Goal: Task Accomplishment & Management: Complete application form

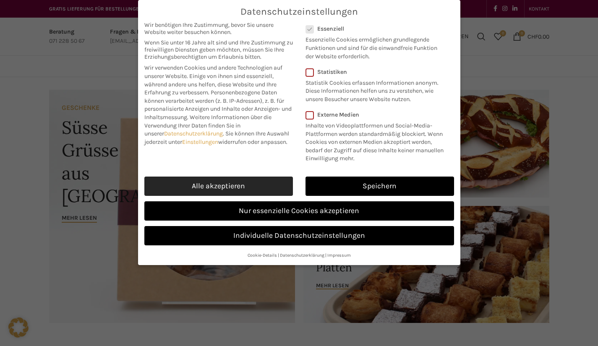
click at [259, 190] on link "Alle akzeptieren" at bounding box center [218, 186] width 149 height 19
checkbox input "true"
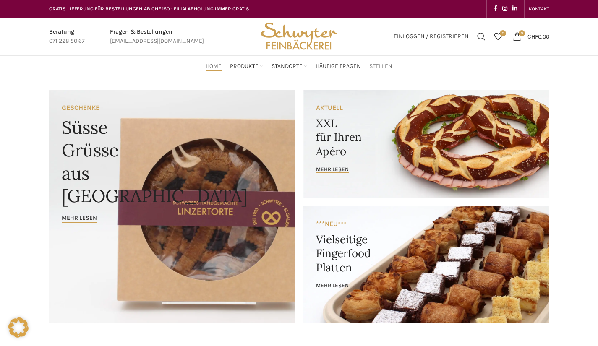
click at [380, 69] on span "Stellen" at bounding box center [380, 67] width 23 height 8
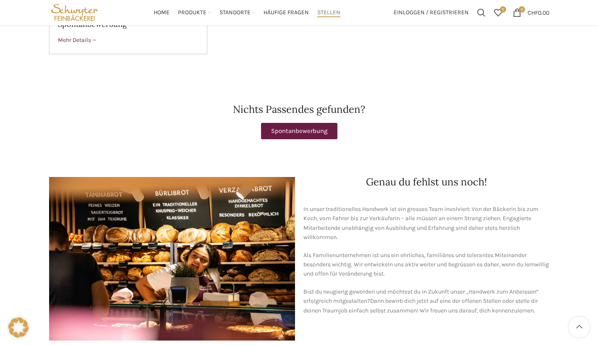
click at [512, 274] on div "In unser traditionelles Handwerk ist ein grosses Team involviert: Von der Bäcke…" at bounding box center [426, 260] width 246 height 111
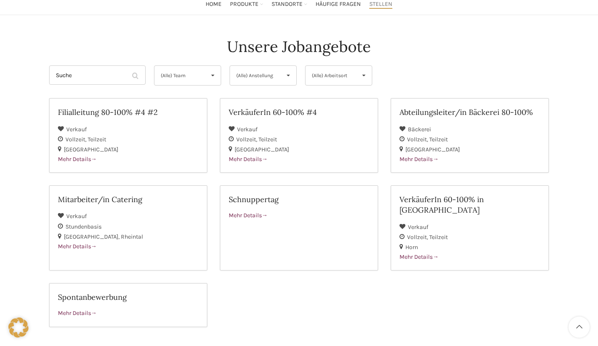
scroll to position [69, 0]
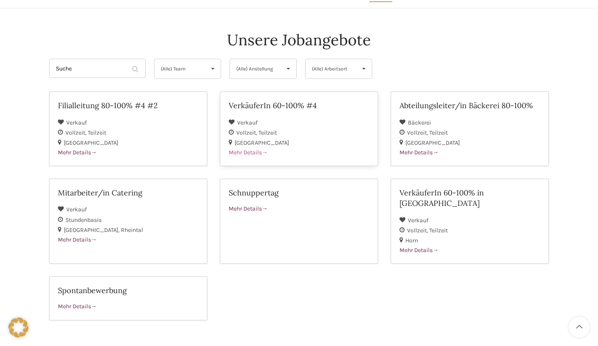
click at [326, 127] on div "Verkauf" at bounding box center [299, 122] width 141 height 10
